Goal: Find contact information: Find contact information

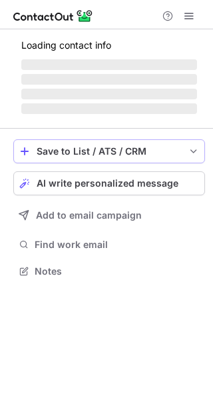
scroll to position [280, 213]
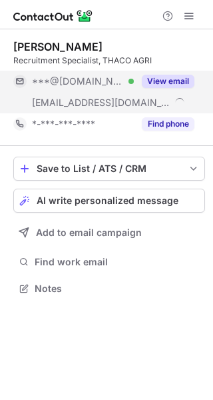
click at [159, 80] on button "View email" at bounding box center [168, 81] width 53 height 13
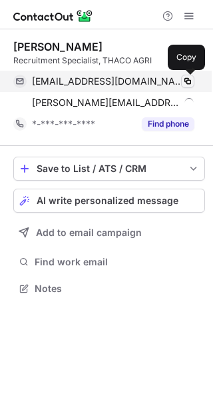
click at [186, 83] on span at bounding box center [188, 81] width 11 height 11
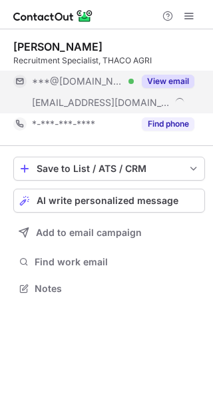
scroll to position [280, 213]
click at [172, 81] on button "View email" at bounding box center [168, 81] width 53 height 13
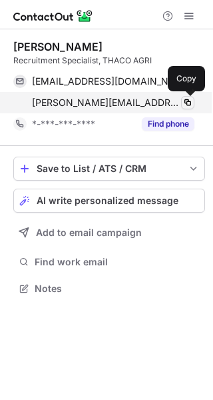
click at [191, 101] on span at bounding box center [188, 102] width 11 height 11
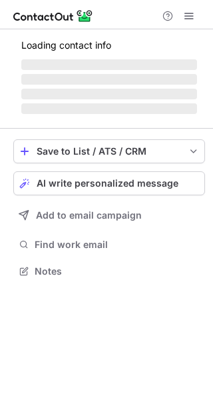
scroll to position [258, 213]
